Goal: Transaction & Acquisition: Book appointment/travel/reservation

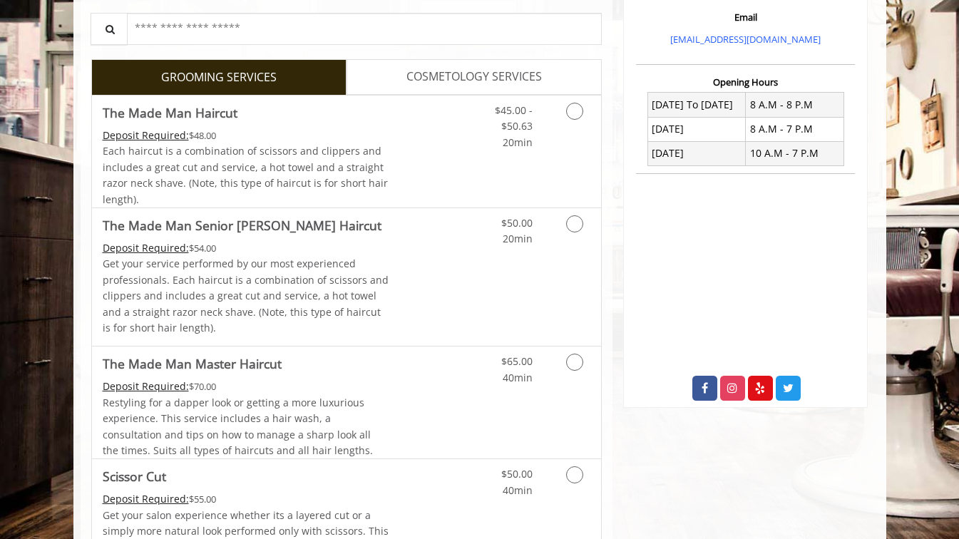
scroll to position [494, 0]
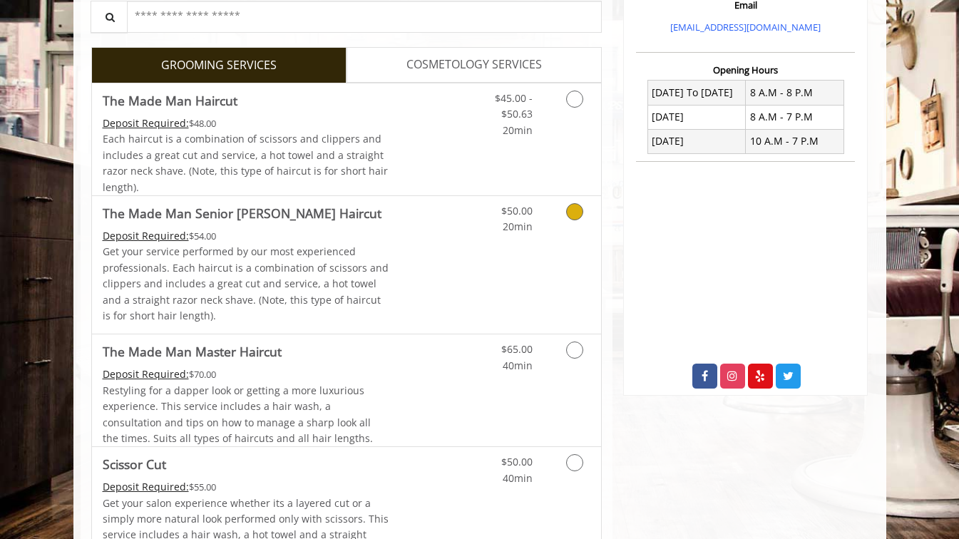
click at [577, 211] on icon "Grooming services" at bounding box center [574, 211] width 17 height 17
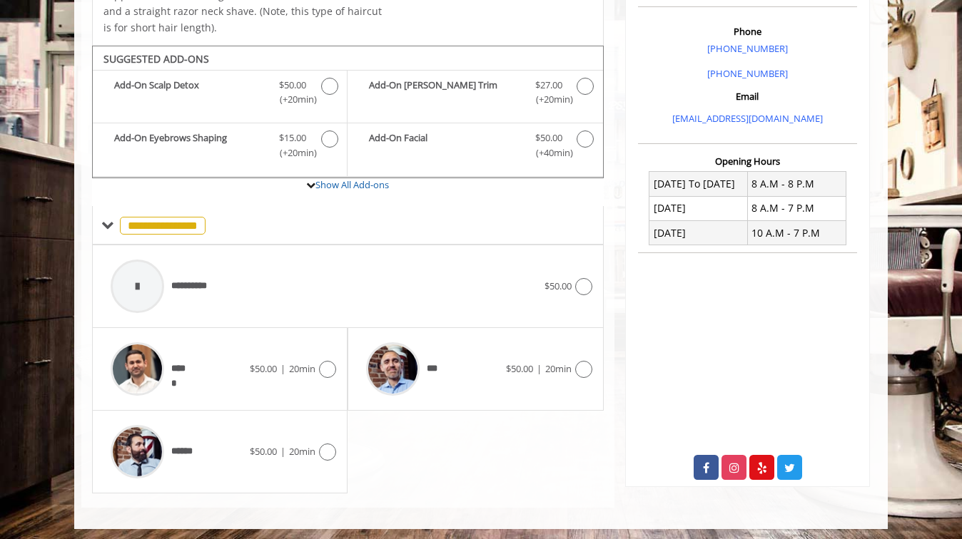
scroll to position [407, 0]
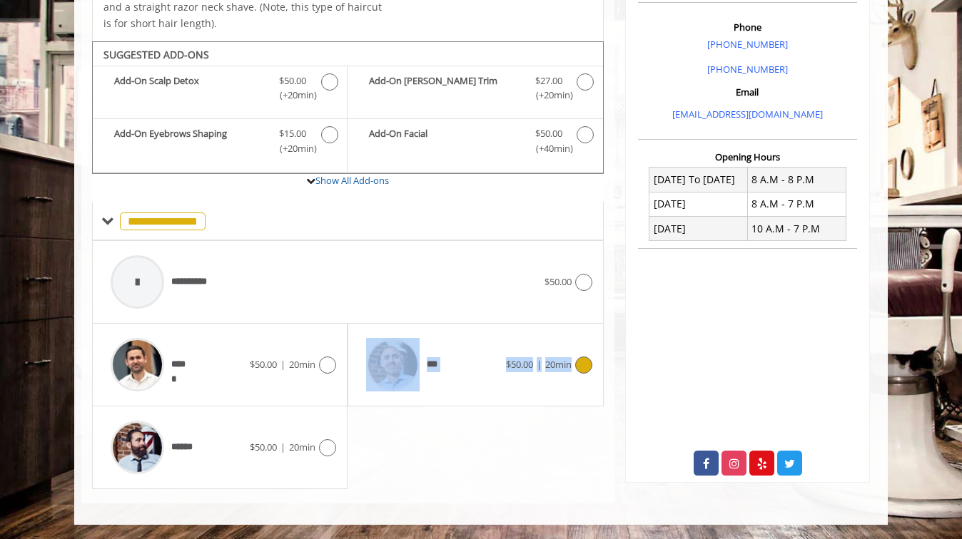
drag, startPoint x: 575, startPoint y: 386, endPoint x: 374, endPoint y: 385, distance: 201.2
click at [374, 385] on div "*** $50.00 | 20min" at bounding box center [475, 365] width 233 height 68
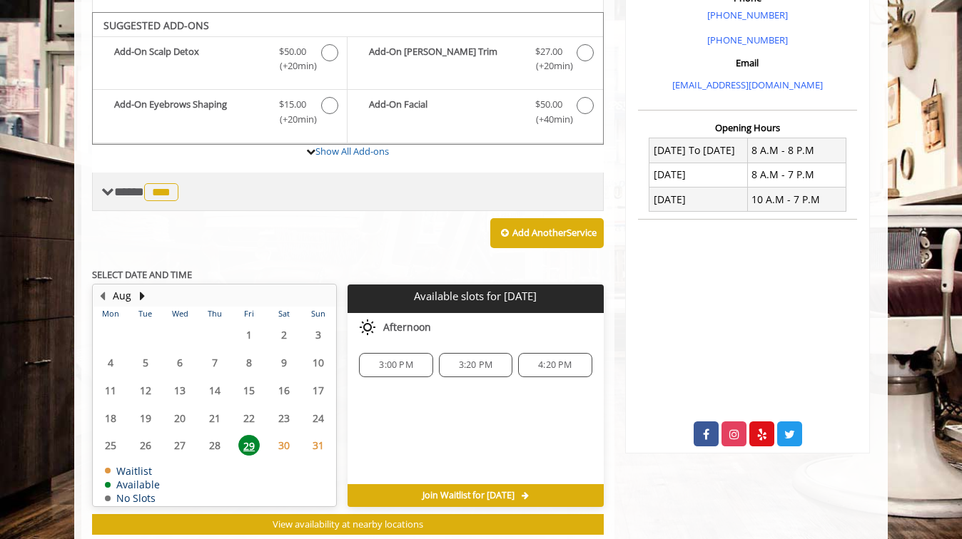
scroll to position [449, 0]
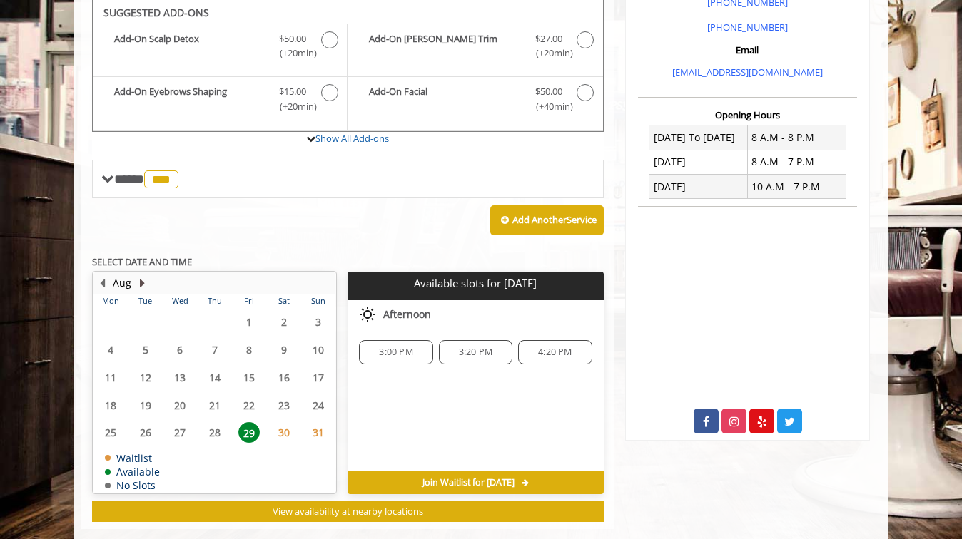
click at [143, 282] on button "Next Month" at bounding box center [141, 283] width 11 height 16
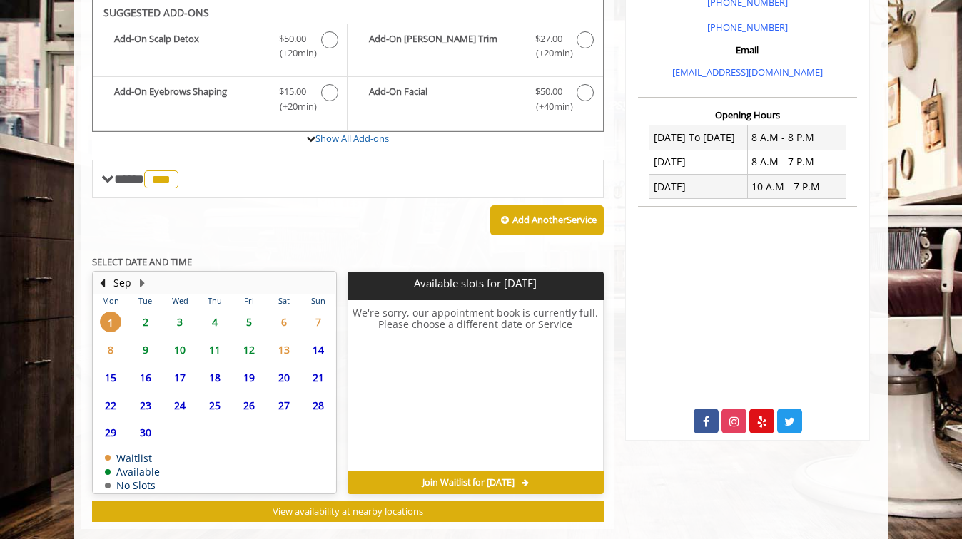
click at [146, 321] on span "2" at bounding box center [145, 322] width 21 height 21
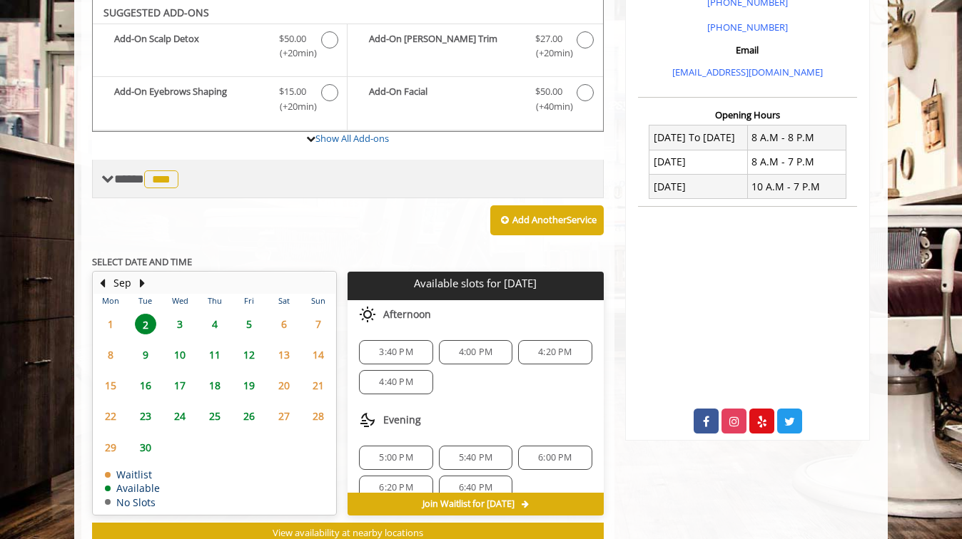
click at [107, 178] on span at bounding box center [107, 179] width 13 height 13
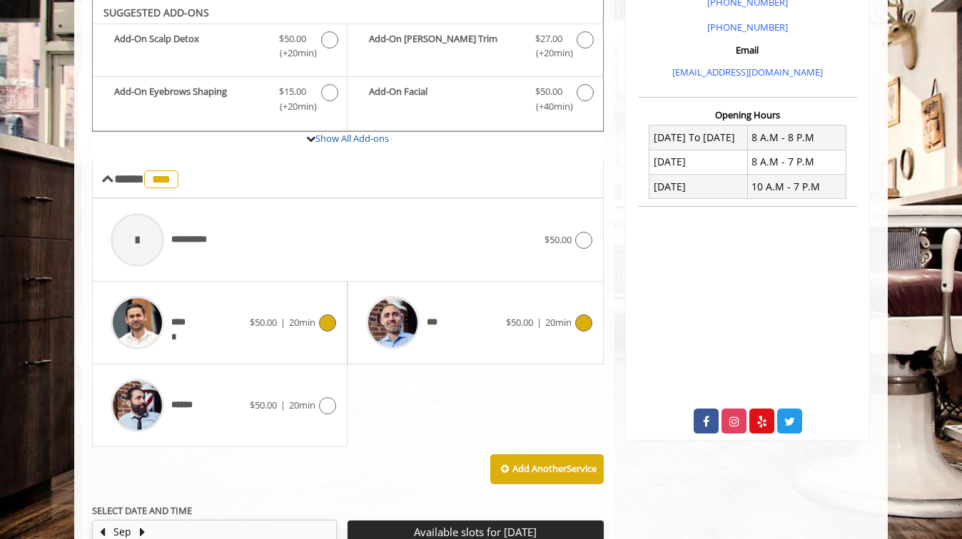
click at [327, 319] on icon at bounding box center [327, 323] width 17 height 17
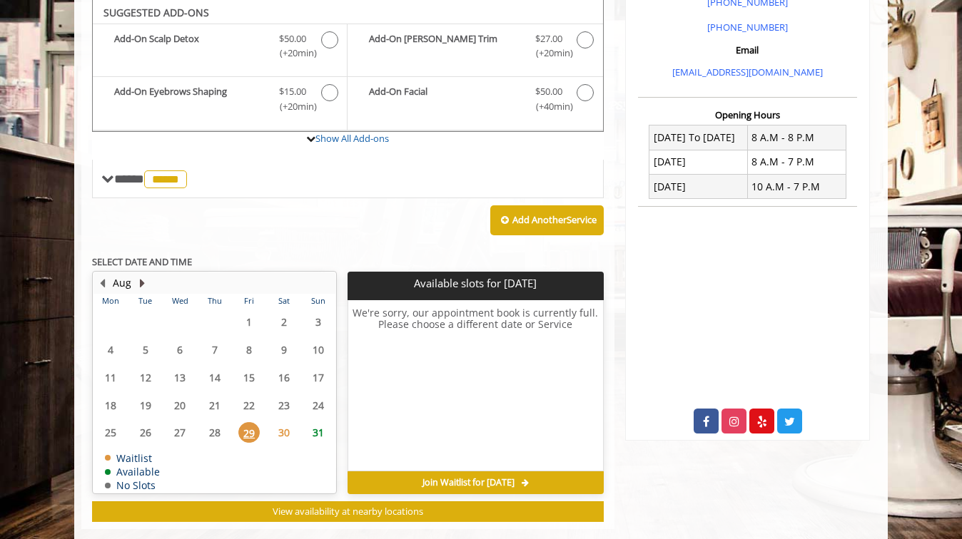
click at [141, 280] on button "Next Month" at bounding box center [141, 283] width 11 height 16
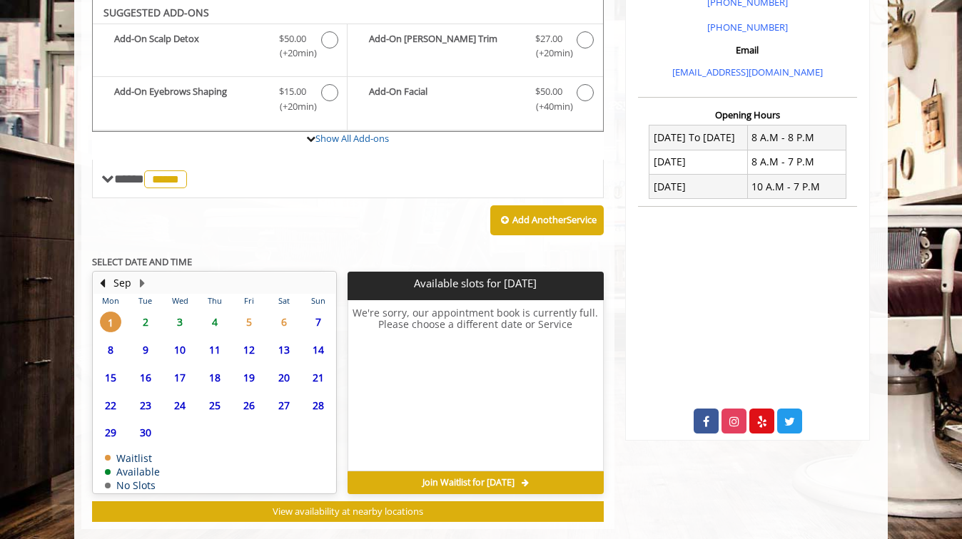
click at [145, 322] on span "2" at bounding box center [145, 322] width 21 height 21
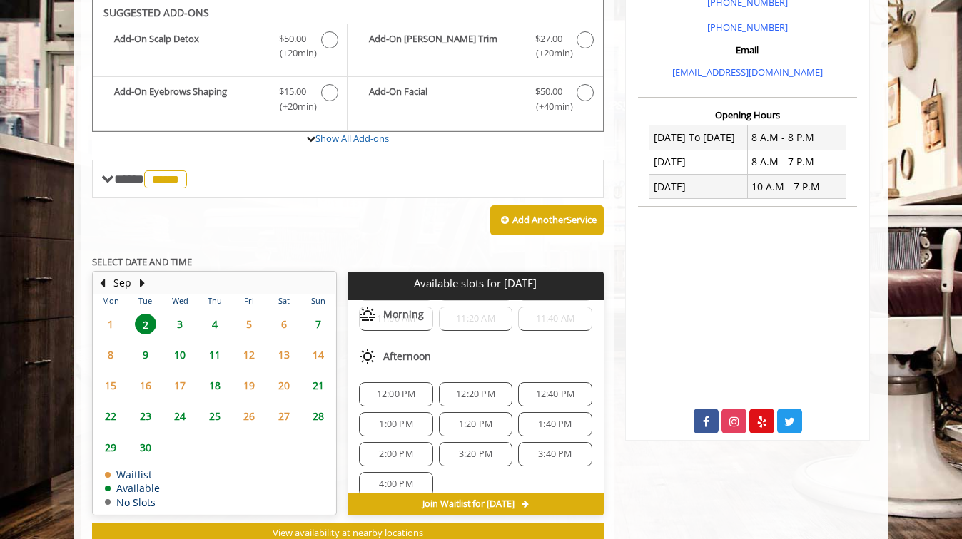
scroll to position [26, 0]
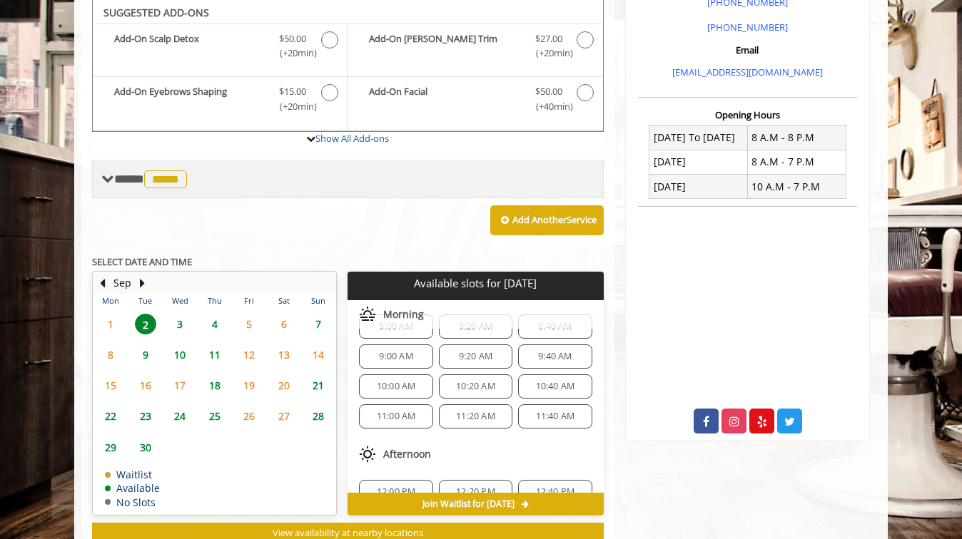
click at [109, 180] on span at bounding box center [107, 179] width 13 height 13
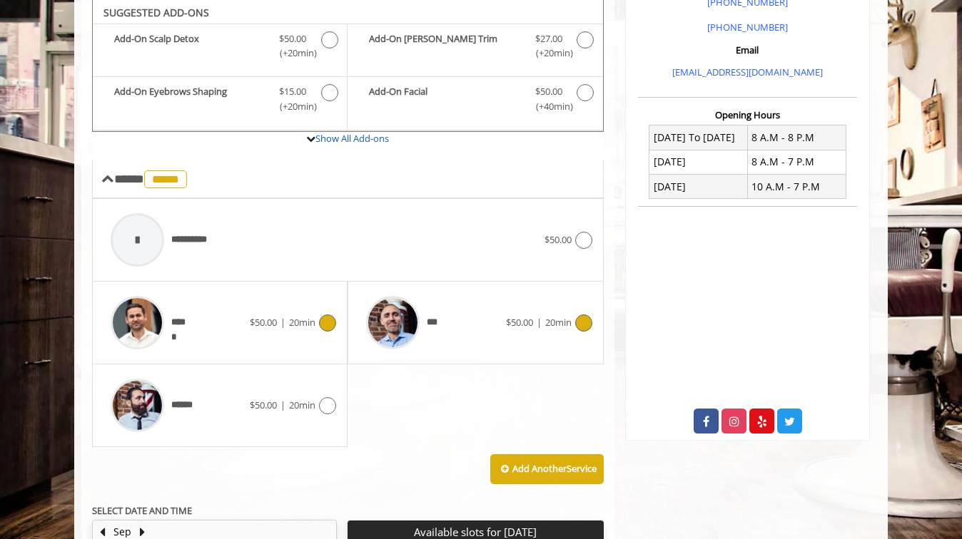
click at [584, 320] on icon at bounding box center [583, 323] width 17 height 17
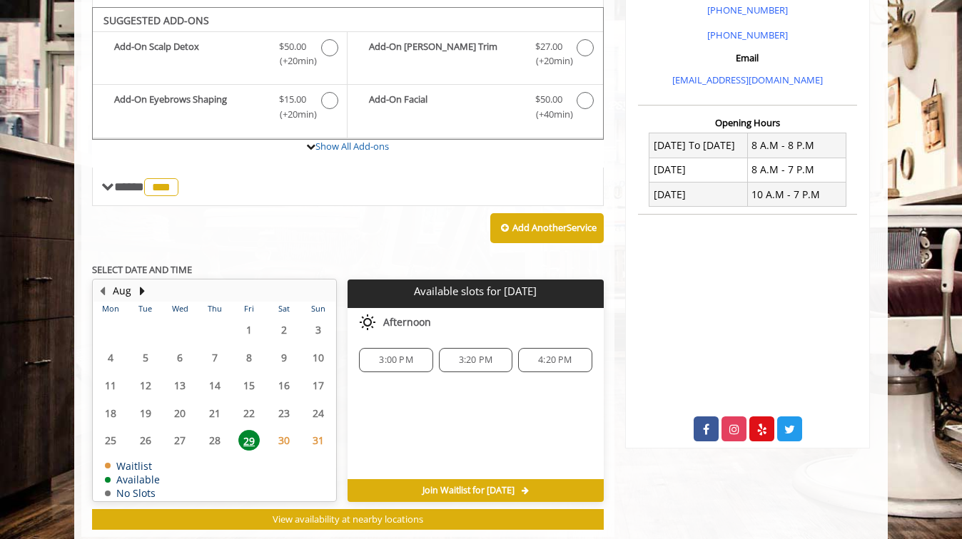
scroll to position [449, 0]
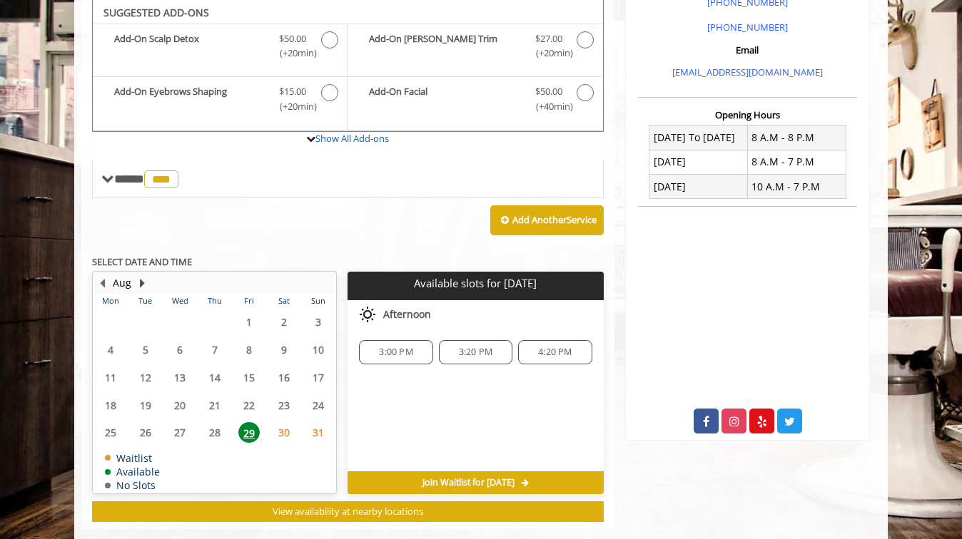
click at [142, 281] on button "Next Month" at bounding box center [141, 283] width 11 height 16
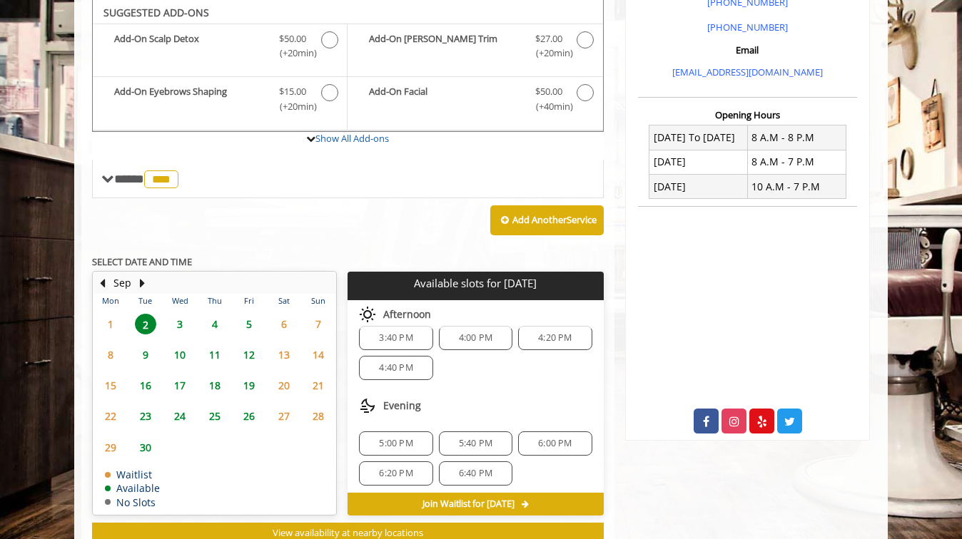
scroll to position [19, 0]
click at [401, 332] on span "3:40 PM" at bounding box center [396, 333] width 34 height 11
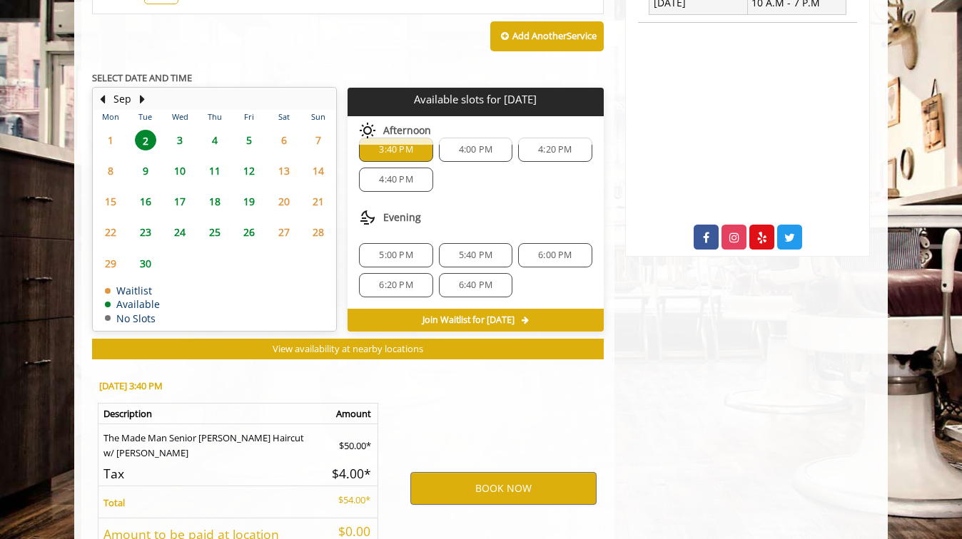
scroll to position [753, 0]
